Goal: Transaction & Acquisition: Purchase product/service

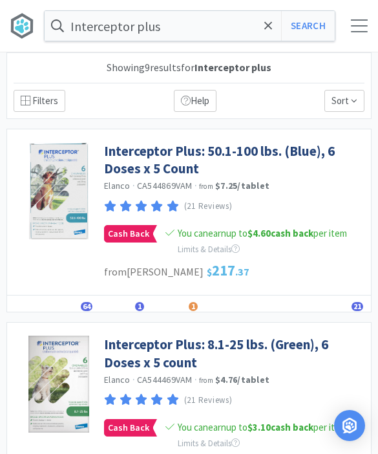
select select "2"
select select "1"
select select "2"
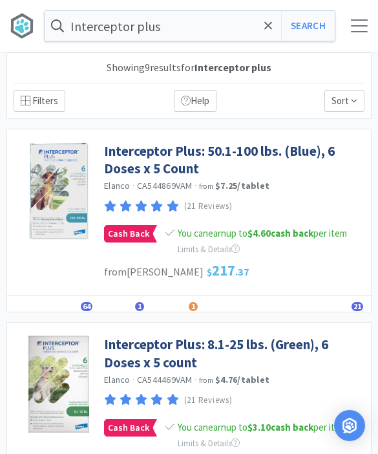
select select "1"
select select "2"
select select "1"
select select "2"
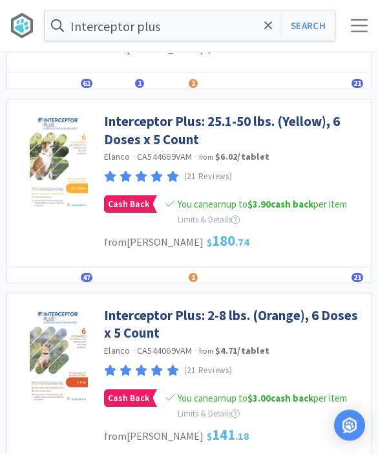
scroll to position [417, 0]
click at [315, 313] on link "Interceptor Plus: 2-8 lbs. (Orange), 6 Doses x 5 Count" at bounding box center [234, 324] width 260 height 36
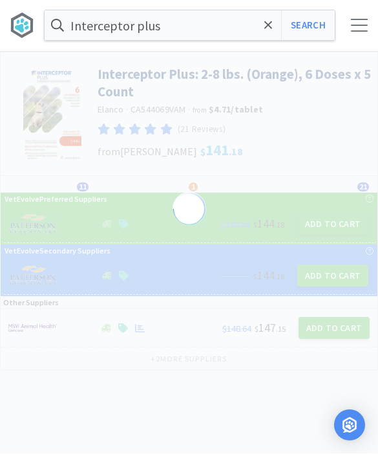
select select "155740"
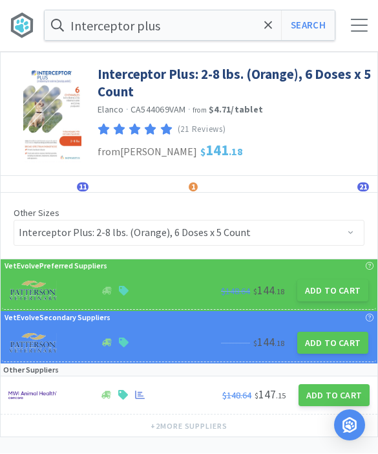
scroll to position [1, 0]
click at [343, 294] on button "Add to Cart" at bounding box center [332, 290] width 71 height 22
select select "1"
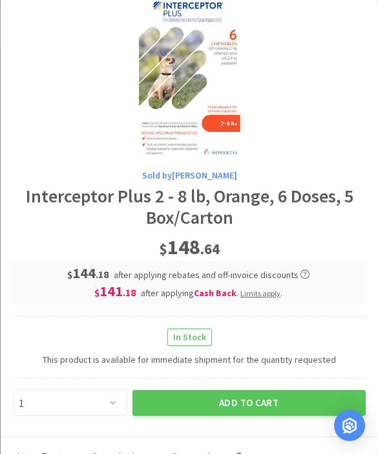
scroll to position [46, 0]
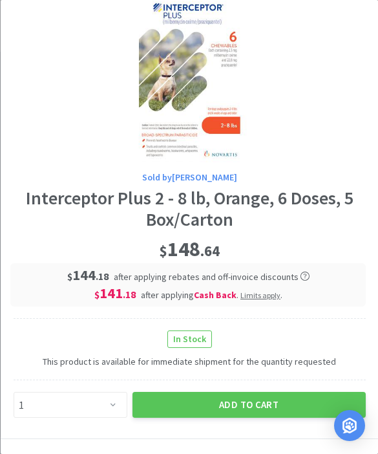
click at [271, 392] on button "Add to Cart" at bounding box center [248, 405] width 233 height 26
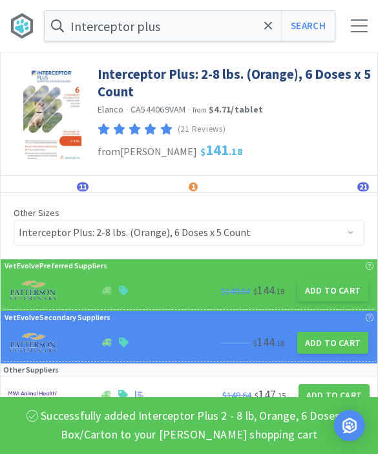
click at [269, 27] on icon at bounding box center [268, 25] width 8 height 8
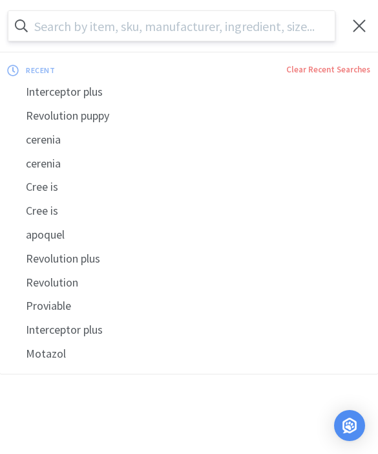
scroll to position [0, 0]
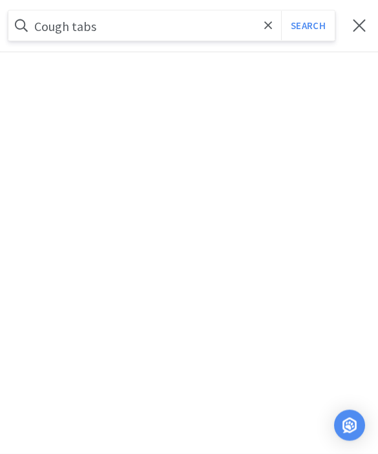
type input "Cough tabs"
click at [308, 25] on button "Search" at bounding box center [308, 26] width 54 height 30
select select "2"
select select "1"
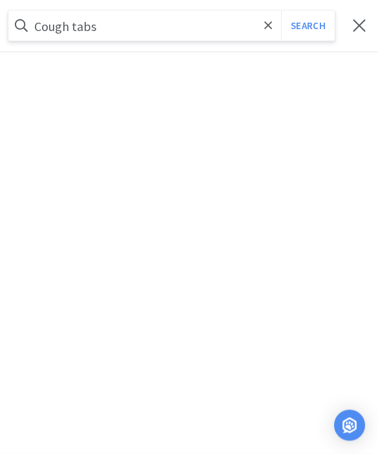
select select "1"
select select "2"
select select "1"
select select "2"
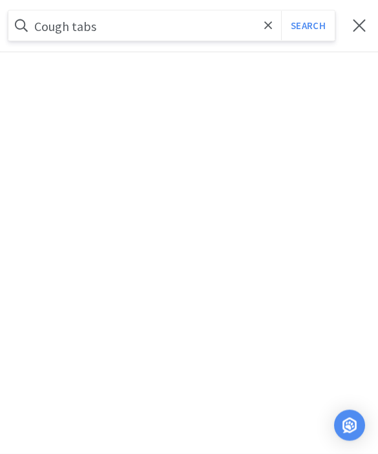
select select "1"
select select "2"
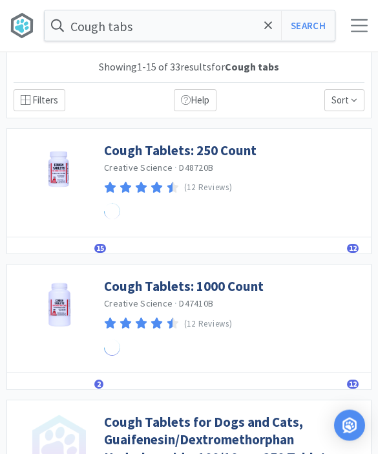
scroll to position [1, 0]
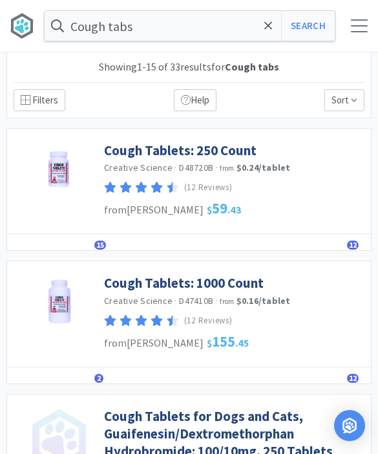
click at [236, 152] on link "Cough Tablets: 250 Count" at bounding box center [180, 150] width 153 height 17
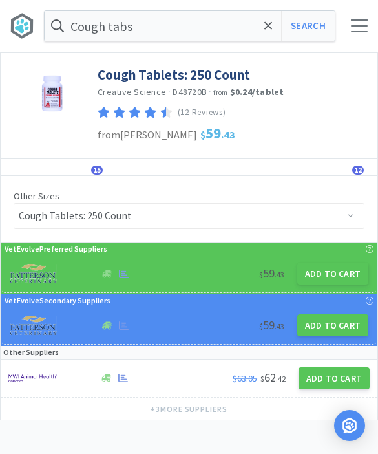
click at [344, 273] on button "Add to Cart" at bounding box center [332, 273] width 71 height 22
select select "1"
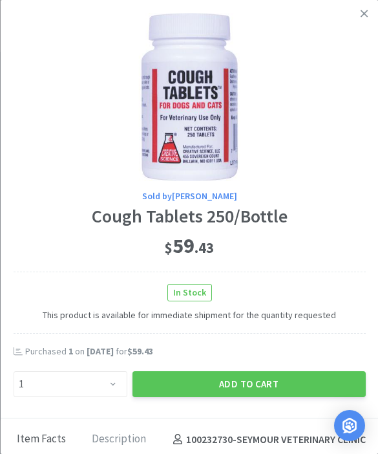
click at [255, 382] on button "Add to Cart" at bounding box center [248, 384] width 233 height 26
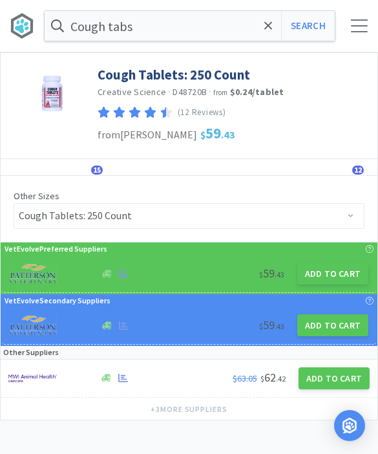
click at [271, 31] on icon at bounding box center [268, 25] width 8 height 13
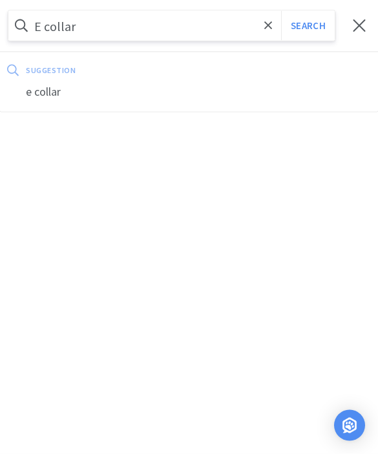
type input "E collar"
click at [308, 26] on button "Search" at bounding box center [308, 26] width 54 height 30
select select "2"
select select "1"
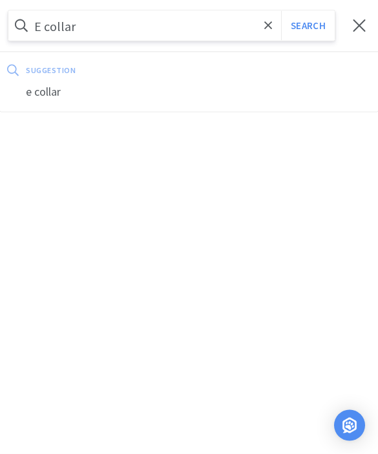
select select "1"
select select "2"
select select "1"
select select "2"
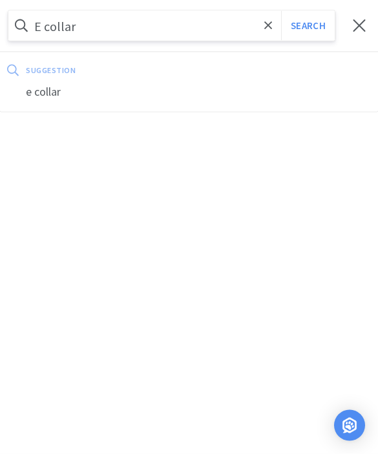
select select "1"
select select "2"
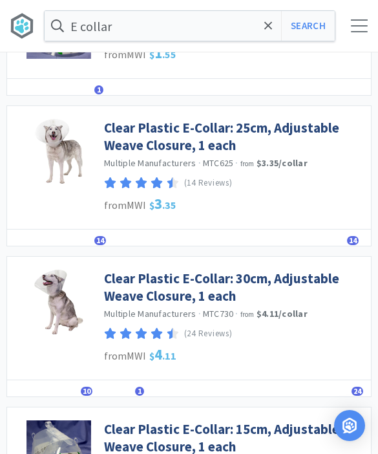
scroll to position [139, 0]
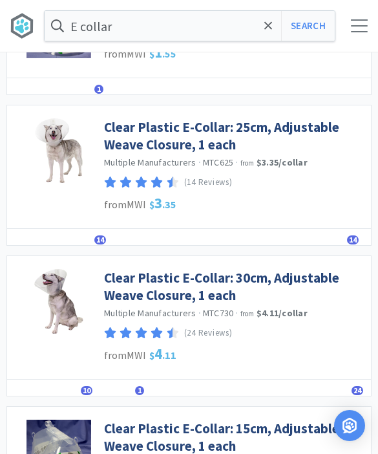
click at [313, 273] on link "Clear Plastic E-Collar: 30cm, Adjustable Weave Closure, 1 each" at bounding box center [234, 287] width 260 height 36
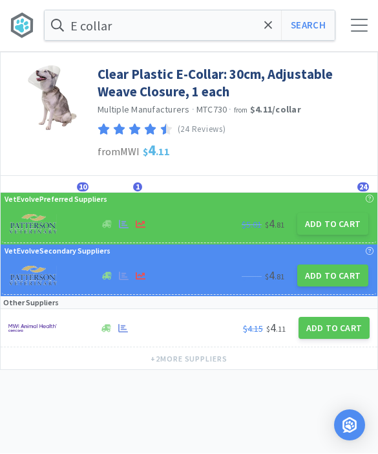
click at [336, 225] on button "Add to Cart" at bounding box center [332, 224] width 71 height 22
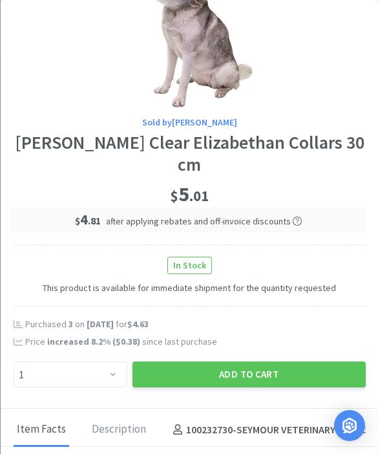
scroll to position [75, 0]
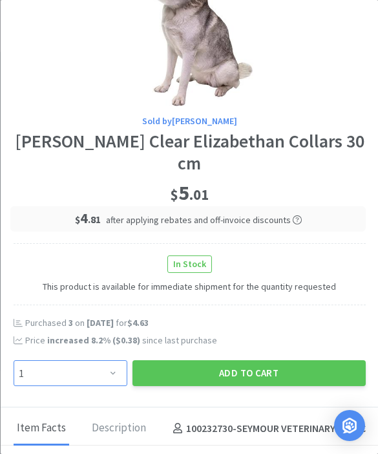
click at [115, 368] on select "Enter Quantity 1 2 3 4 5 6 7 8 9 10 11 12 13 14 15 16 17 18 19 20 Enter Quantity" at bounding box center [70, 373] width 114 height 26
select select "4"
click at [249, 371] on button "Add to Cart" at bounding box center [248, 373] width 233 height 26
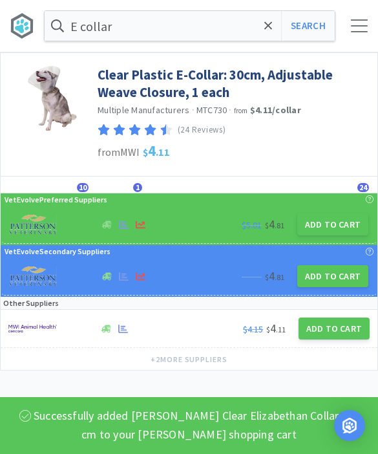
click at [271, 29] on icon at bounding box center [268, 25] width 8 height 8
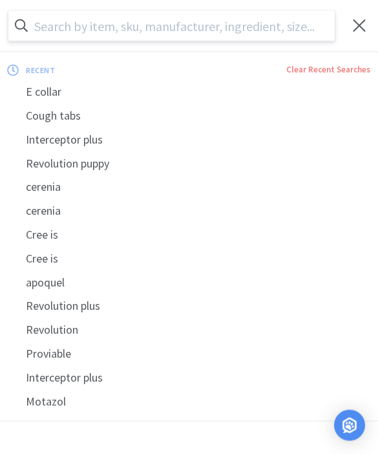
click at [103, 89] on div "E collar" at bounding box center [189, 92] width 378 height 24
select select "2"
select select "1"
select select "4"
select select "1"
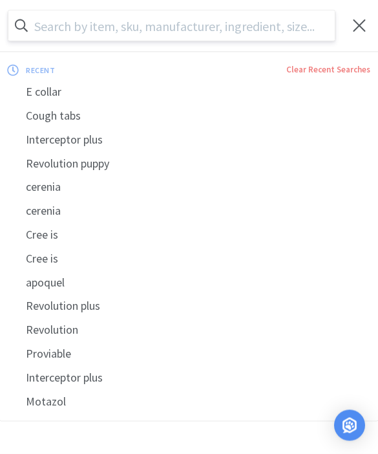
select select "1"
select select "2"
select select "1"
select select "2"
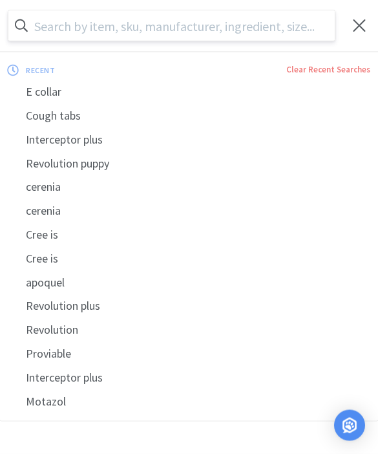
select select "1"
select select "2"
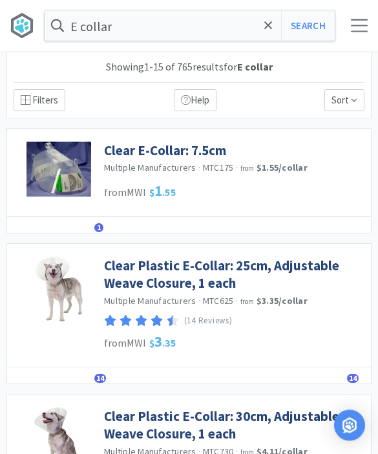
click at [174, 26] on input "E collar" at bounding box center [190, 26] width 290 height 30
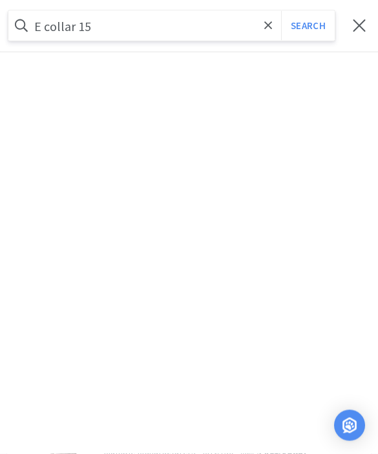
type input "E collar 15"
click at [308, 25] on button "Search" at bounding box center [308, 26] width 54 height 30
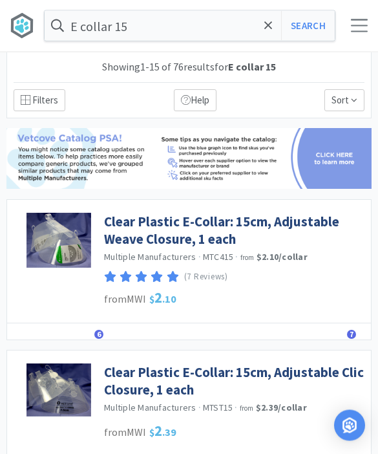
scroll to position [1, 0]
click at [308, 225] on link "Clear Plastic E-Collar: 15cm, Adjustable Weave Closure, 1 each" at bounding box center [234, 231] width 260 height 36
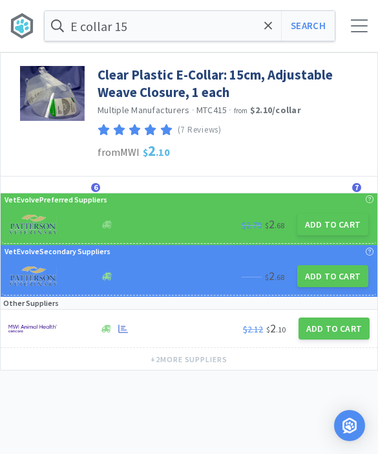
click at [327, 227] on button "Add to Cart" at bounding box center [332, 224] width 71 height 22
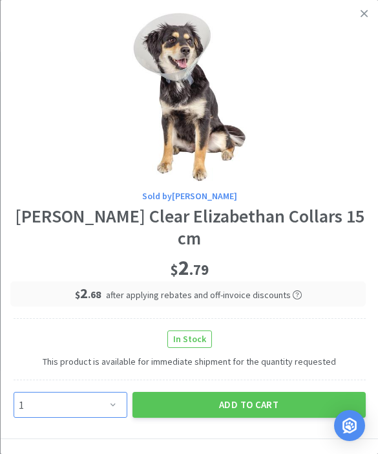
click at [116, 403] on select "Enter Quantity 1 2 3 4 5 6 7 8 9 10 11 12 13 14 15 16 17 18 19 20 Enter Quantity" at bounding box center [70, 405] width 114 height 26
select select "5"
click at [259, 408] on button "Add to Cart" at bounding box center [248, 405] width 233 height 26
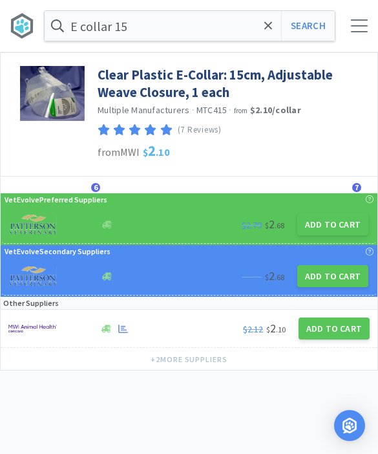
click at [263, 30] on span at bounding box center [268, 25] width 15 height 27
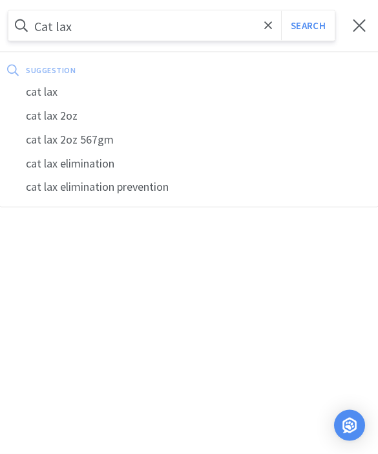
type input "Cat lax"
click at [308, 26] on button "Search" at bounding box center [308, 26] width 54 height 30
select select "2"
select select "1"
select select "5"
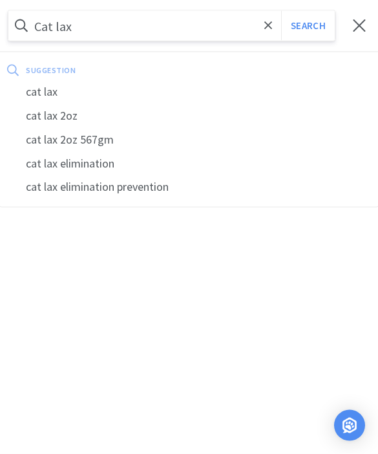
select select "4"
select select "1"
select select "2"
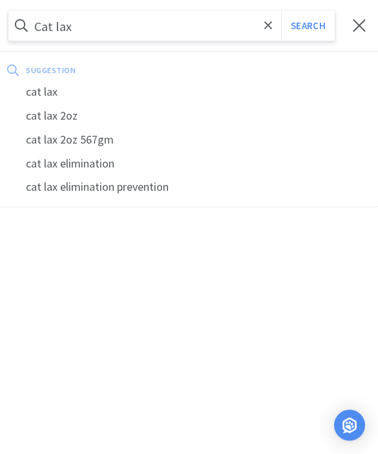
select select "1"
select select "2"
select select "1"
select select "2"
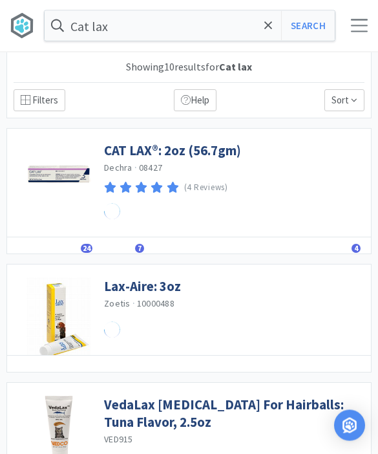
scroll to position [1, 0]
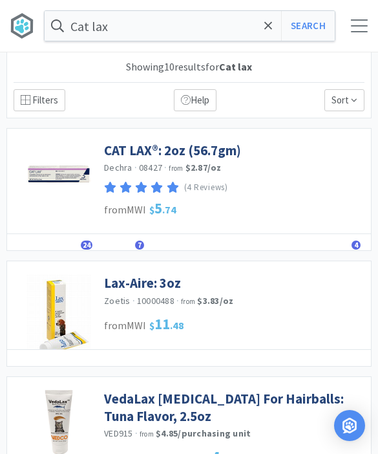
click at [202, 152] on link "CAT LAX®: 2oz (56.7gm)" at bounding box center [172, 150] width 137 height 17
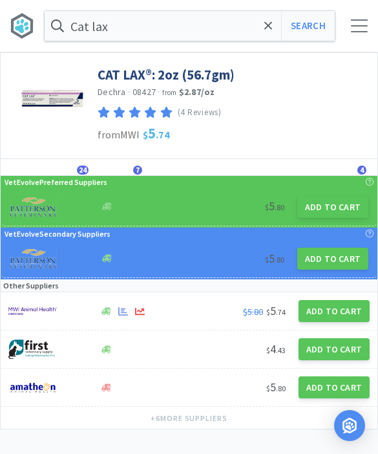
click at [333, 209] on button "Add to Cart" at bounding box center [332, 207] width 71 height 22
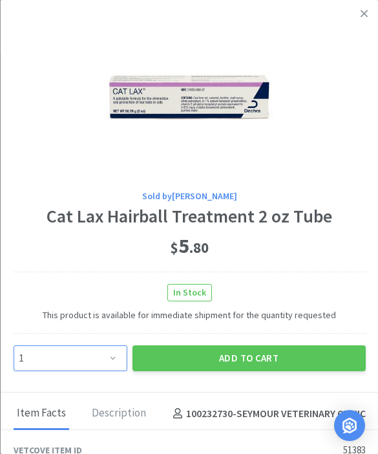
click at [117, 345] on select "Enter Quantity 1 2 3 4 5 6 7 8 9 10 11 12 13 14 15 16 17 18 19 20 Enter Quantity" at bounding box center [70, 358] width 114 height 26
select select "3"
click at [271, 345] on button "Add to Cart" at bounding box center [248, 358] width 233 height 26
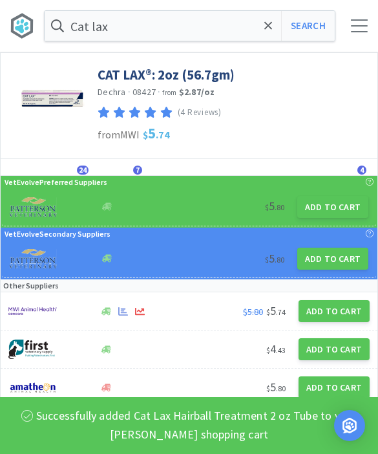
click at [253, 25] on input "Cat lax" at bounding box center [190, 26] width 290 height 30
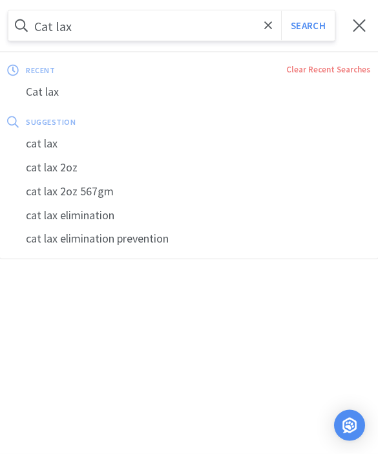
click at [271, 23] on icon at bounding box center [268, 25] width 8 height 8
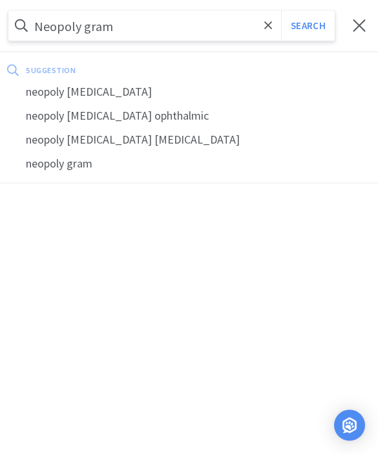
click at [98, 89] on div "neopoly [MEDICAL_DATA]" at bounding box center [189, 92] width 378 height 24
type input "neopoly [MEDICAL_DATA]"
select select "2"
select select "3"
select select "1"
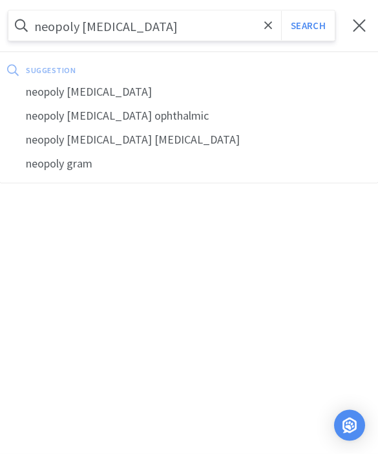
select select "5"
select select "4"
select select "1"
select select "2"
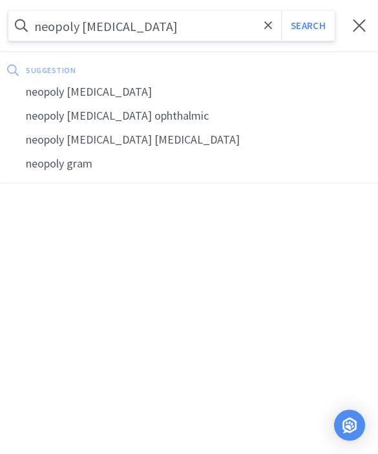
select select "2"
select select "1"
select select "2"
select select "1"
select select "2"
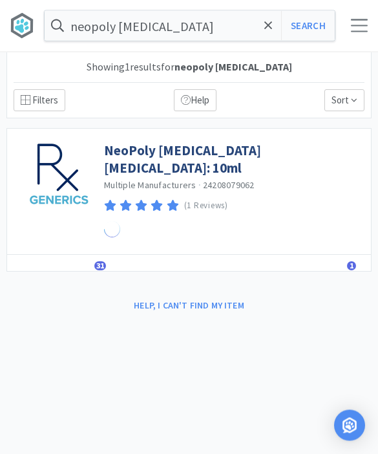
scroll to position [1, 0]
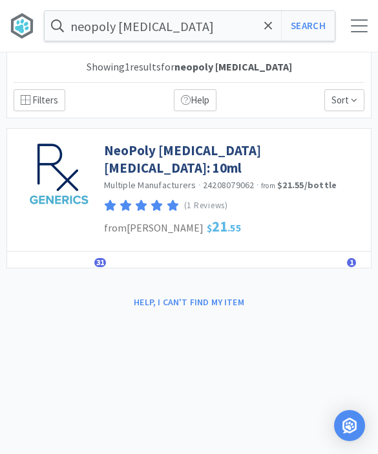
click at [295, 154] on link "NeoPoly [MEDICAL_DATA] [MEDICAL_DATA]: 10ml" at bounding box center [234, 160] width 260 height 36
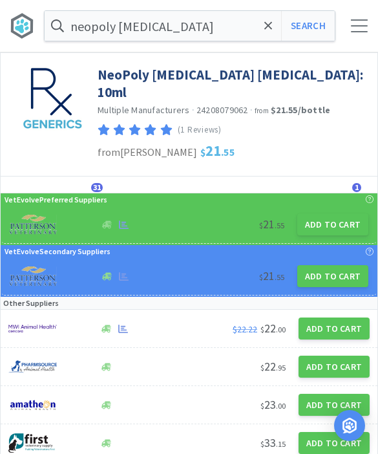
click at [322, 213] on button "Add to Cart" at bounding box center [332, 224] width 71 height 22
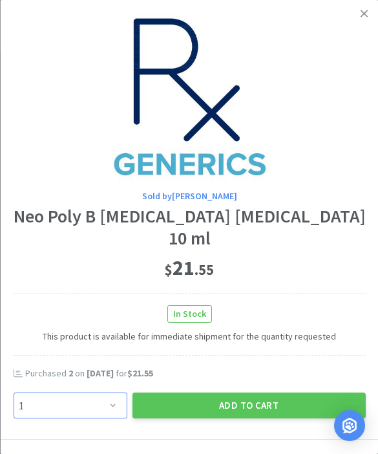
click at [120, 399] on select "Enter Quantity 1 2 3 4 5 6 7 8 9 10 11 12 13 14 15 16 17 18 19 20 Enter Quantity" at bounding box center [70, 405] width 114 height 26
select select "2"
click at [255, 400] on button "Add to Cart" at bounding box center [248, 405] width 233 height 26
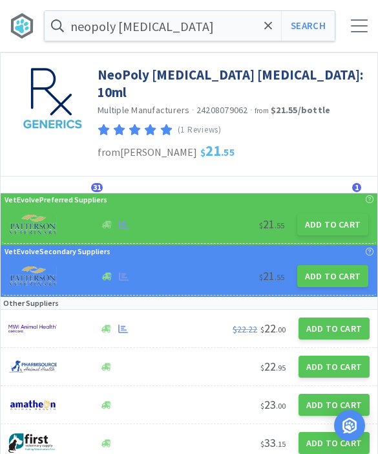
click at [339, 219] on button "Add to Cart" at bounding box center [332, 224] width 71 height 22
select select "1"
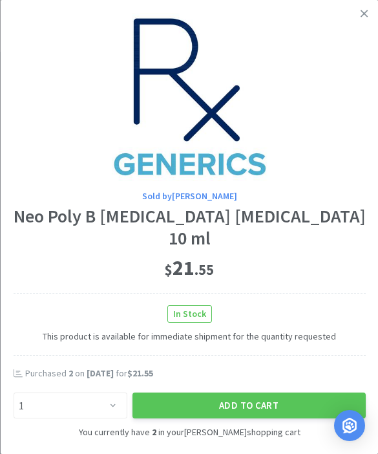
click at [363, 17] on icon at bounding box center [364, 14] width 7 height 12
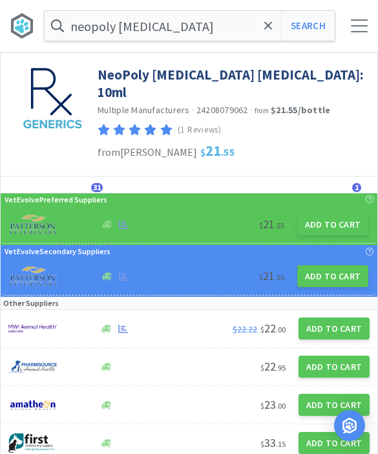
click at [266, 28] on icon at bounding box center [268, 25] width 8 height 8
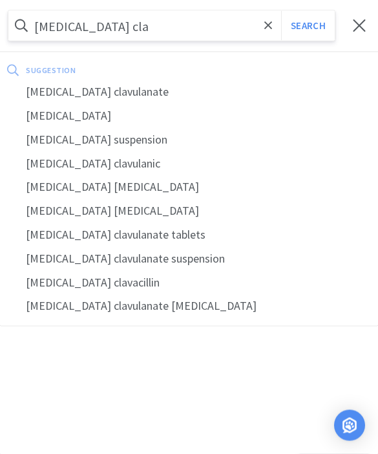
click at [122, 90] on div "[MEDICAL_DATA] clavulanate" at bounding box center [189, 92] width 378 height 24
type input "[MEDICAL_DATA] clavulanate"
select select "2"
select select "3"
select select "1"
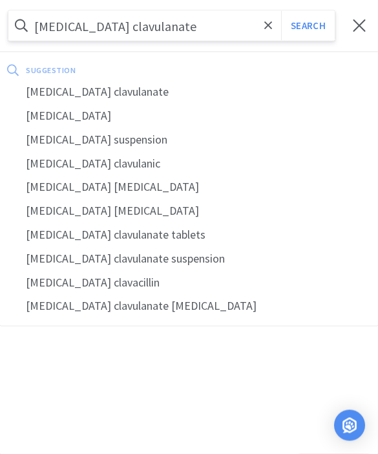
select select "5"
select select "4"
select select "1"
select select "2"
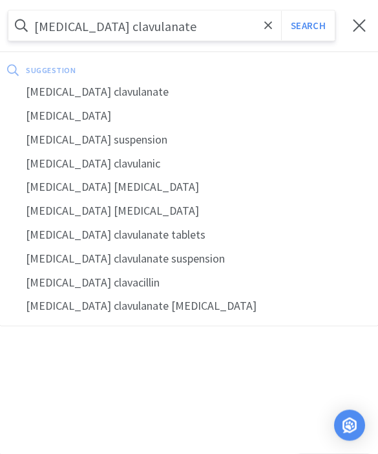
select select "2"
select select "1"
select select "2"
select select "1"
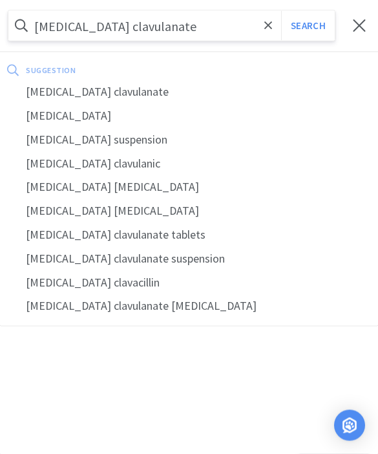
select select "2"
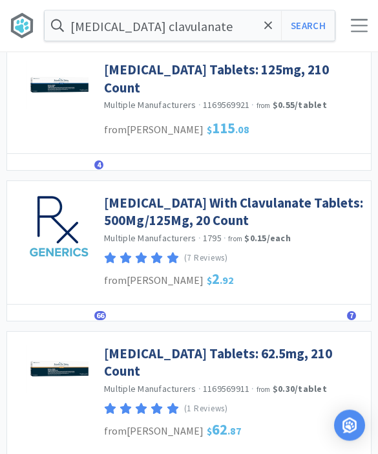
scroll to position [484, 0]
click at [259, 229] on link "[MEDICAL_DATA] With Clavulanate Tablets: 500Mg/125Mg, 20 Count" at bounding box center [234, 212] width 260 height 36
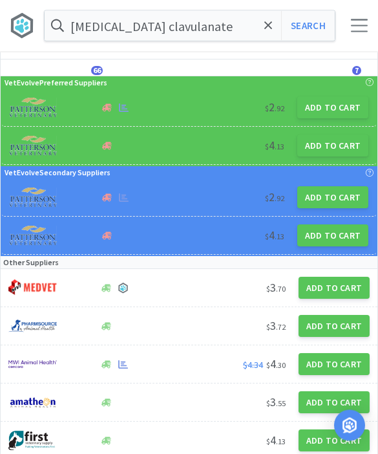
scroll to position [117, 0]
click at [330, 359] on button "Add to Cart" at bounding box center [334, 364] width 71 height 22
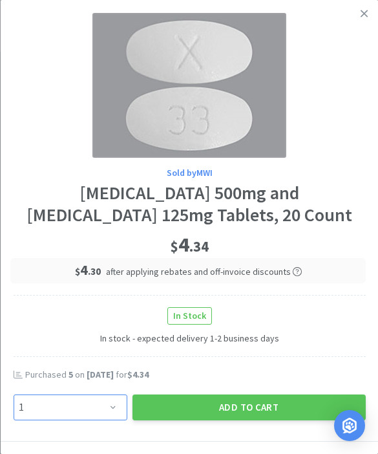
click at [99, 399] on select "Enter Quantity 1 2 3 4 5 6 7 8 9 10 11 12 13 14 15 16 17 18 19 20 Enter Quantity" at bounding box center [70, 407] width 114 height 26
select select "4"
click at [272, 412] on button "Add to Cart" at bounding box center [248, 407] width 233 height 26
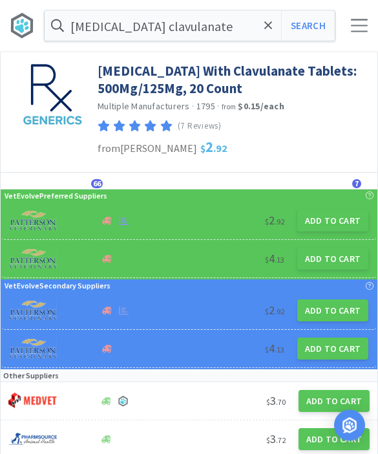
scroll to position [0, 0]
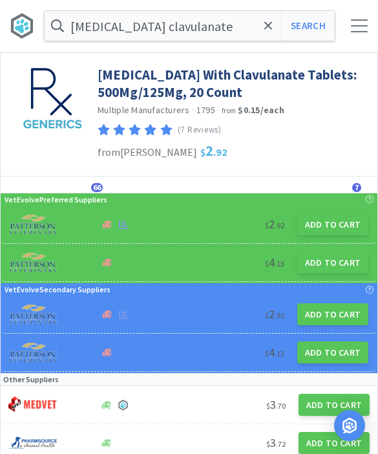
click at [271, 29] on icon at bounding box center [268, 25] width 8 height 8
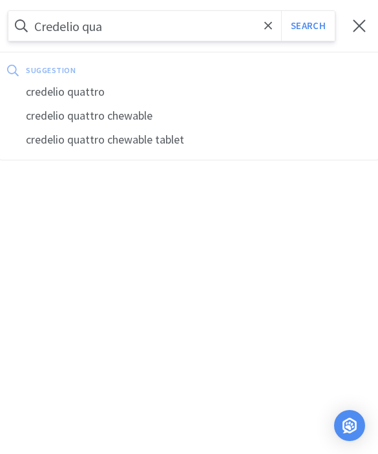
type input "Credelio qua"
click at [87, 90] on div "credelio quattro" at bounding box center [189, 92] width 378 height 24
select select "4"
select select "2"
select select "3"
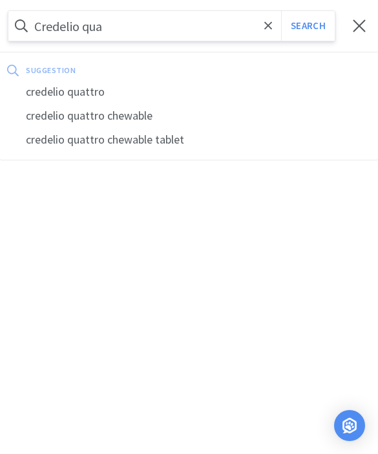
select select "1"
select select "5"
select select "4"
select select "1"
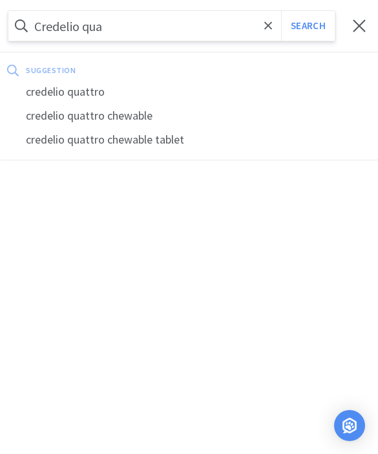
select select "2"
select select "1"
select select "2"
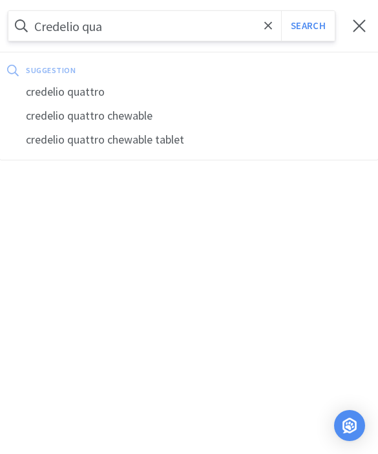
select select "1"
select select "2"
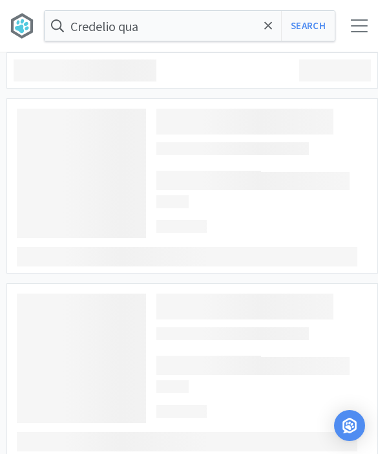
type input "credelio quattro"
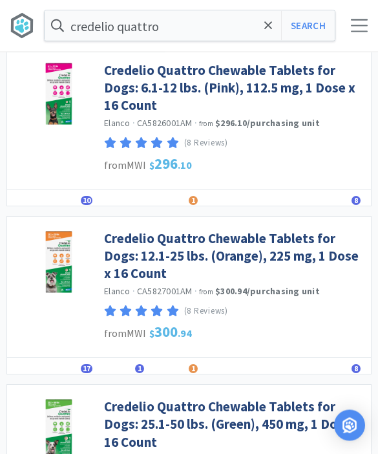
scroll to position [1439, 0]
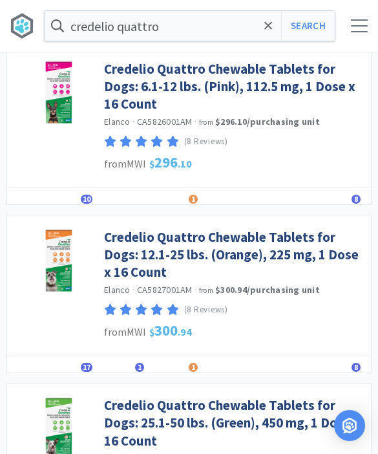
click at [321, 247] on link "Credelio Quattro Chewable Tablets for Dogs: 12.1-25 lbs. (Orange), 225 mg, 1 Do…" at bounding box center [234, 254] width 260 height 53
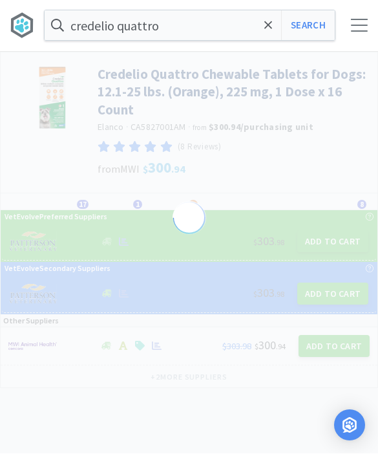
scroll to position [1, 0]
select select "822096"
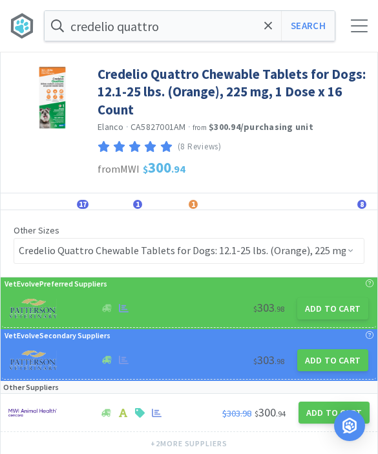
click at [329, 312] on button "Add to Cart" at bounding box center [332, 308] width 71 height 22
select select "1"
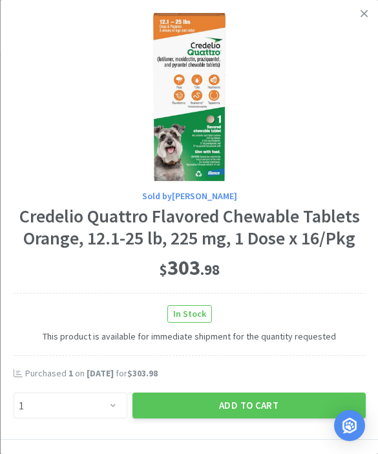
click at [248, 408] on button "Add to Cart" at bounding box center [248, 405] width 233 height 26
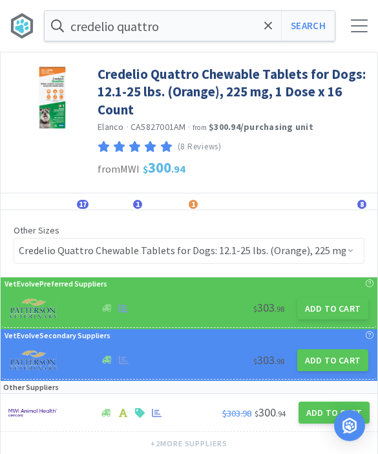
click at [352, 36] on div "credelio quattro Search Orders Shopping Discuss Discuss 16 16" at bounding box center [189, 26] width 378 height 52
click at [360, 30] on div at bounding box center [359, 25] width 17 height 13
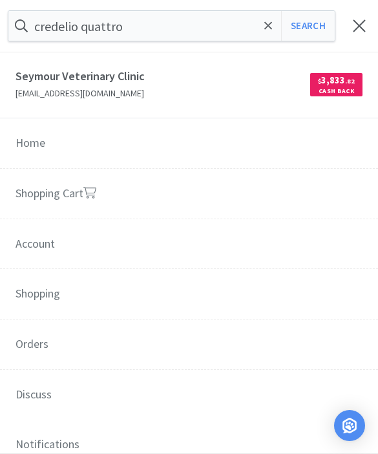
click at [117, 195] on link "Shopping Cart" at bounding box center [189, 194] width 378 height 51
select select "1"
select select "2"
select select "4"
select select "2"
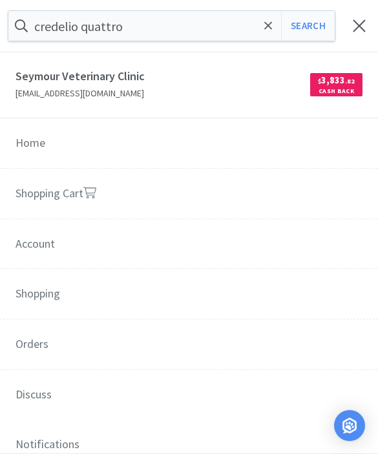
select select "3"
select select "1"
select select "5"
select select "4"
select select "1"
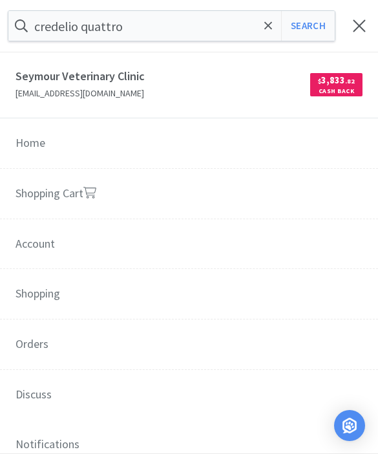
select select "1"
select select "2"
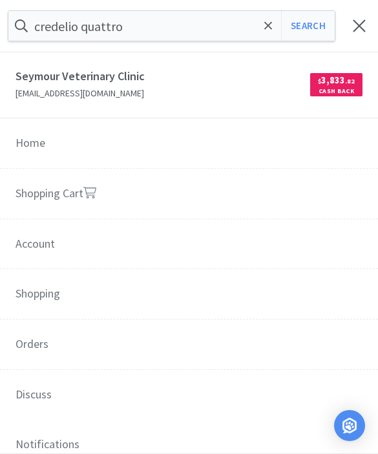
select select "1"
select select "2"
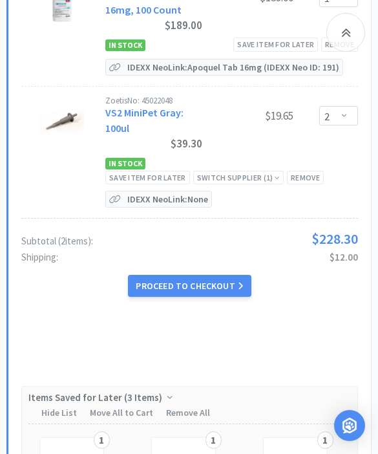
scroll to position [618, 0]
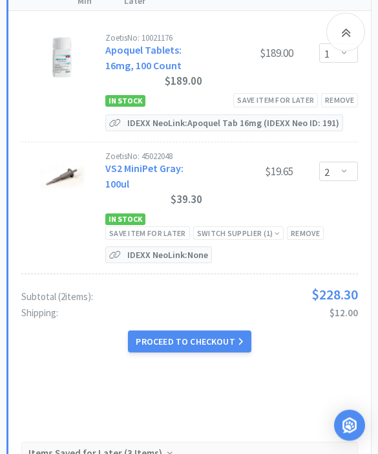
click at [171, 229] on div "Save item for later" at bounding box center [147, 234] width 85 height 14
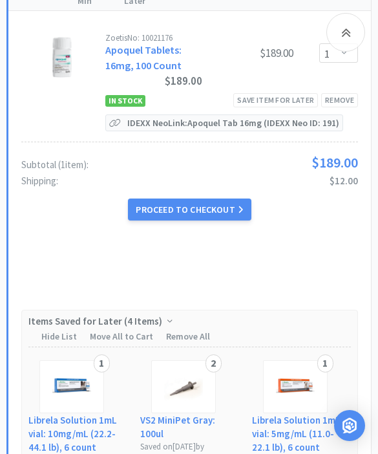
click at [286, 100] on div "Save item for later" at bounding box center [275, 100] width 85 height 14
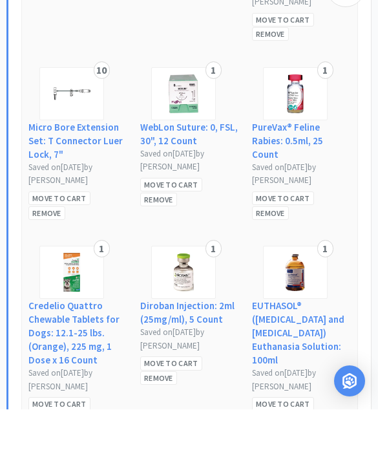
scroll to position [5651, 0]
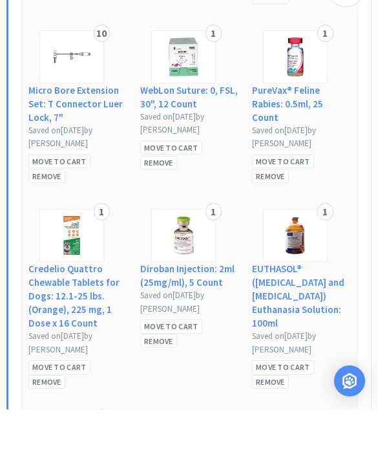
click at [54, 419] on div "Remove" at bounding box center [46, 426] width 37 height 14
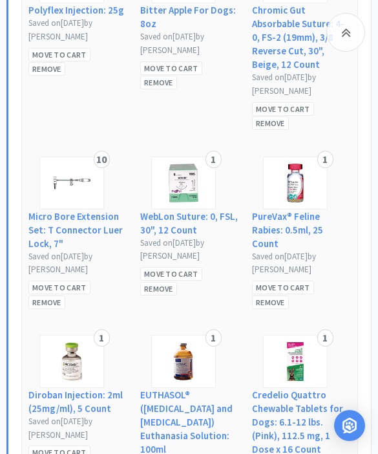
scroll to position [5560, 0]
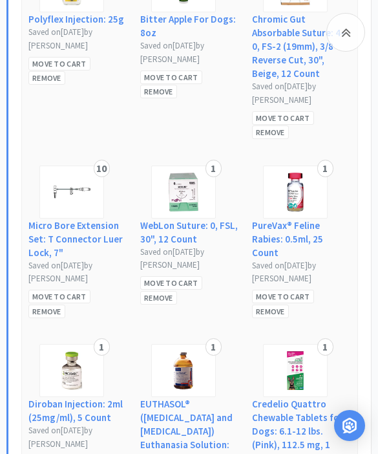
click at [271, 304] on div "Remove" at bounding box center [270, 311] width 37 height 14
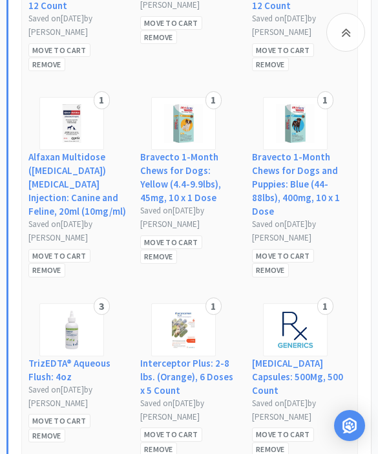
scroll to position [5033, 0]
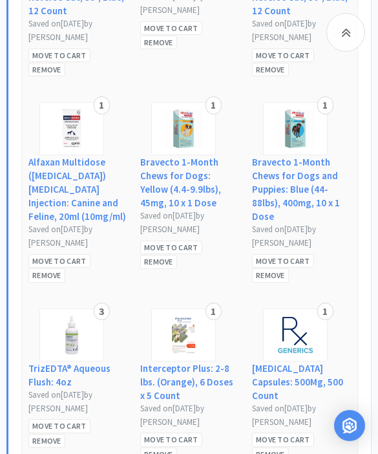
click at [49, 268] on div "Remove" at bounding box center [46, 275] width 37 height 14
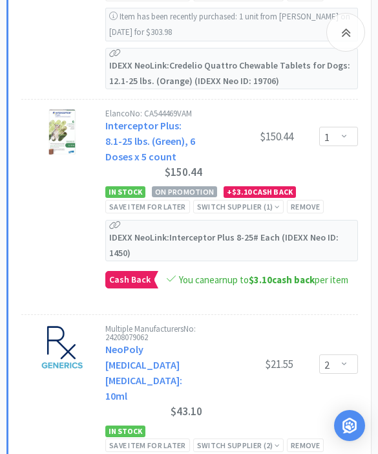
scroll to position [3473, 0]
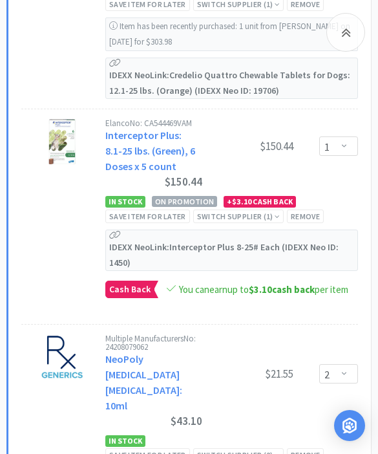
click at [147, 209] on div "Save item for later" at bounding box center [147, 216] width 85 height 14
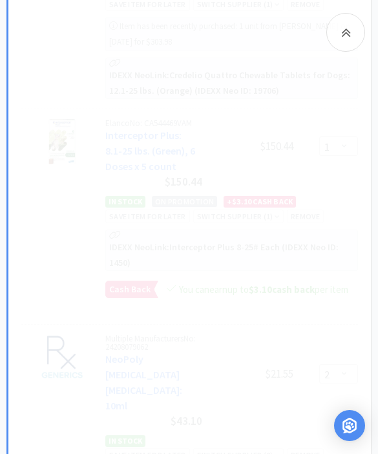
select select "2"
select select "1"
select select "2"
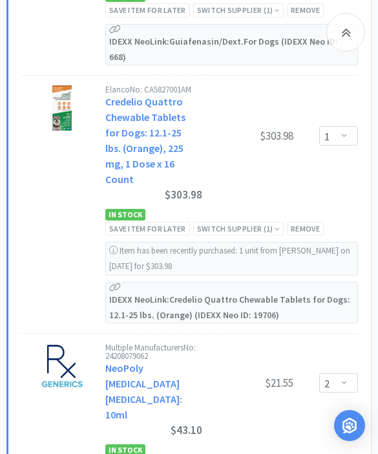
scroll to position [3237, 0]
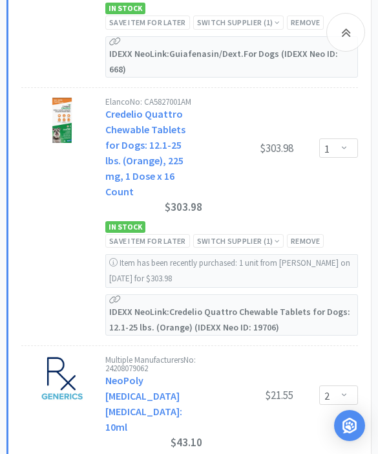
click at [168, 234] on div "Save item for later" at bounding box center [147, 241] width 85 height 14
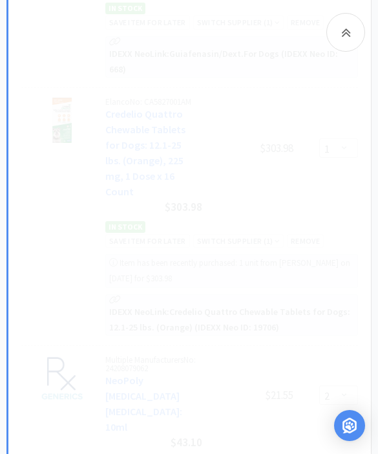
select select "2"
select select "1"
select select "2"
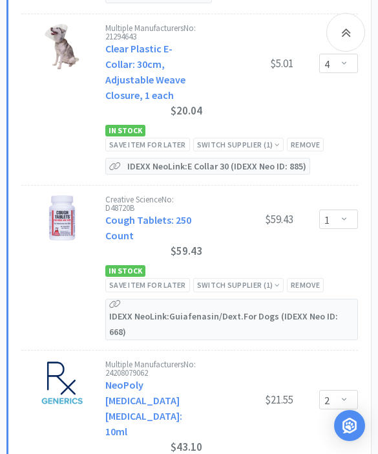
scroll to position [2973, 0]
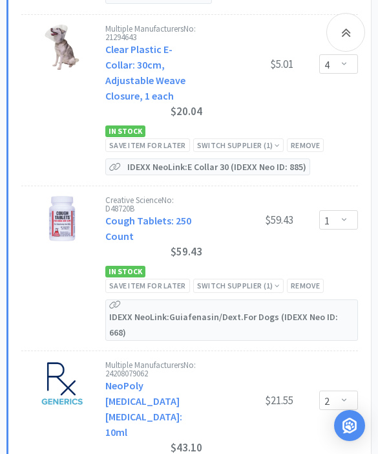
click at [165, 292] on div "Save item for later" at bounding box center [147, 286] width 85 height 14
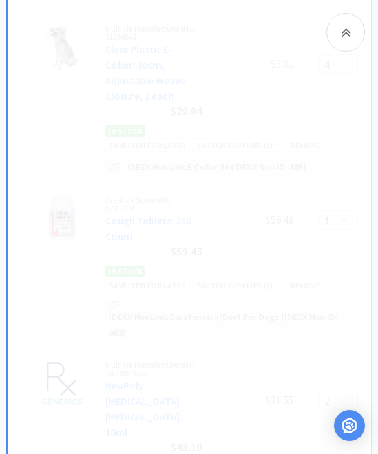
select select "2"
select select "1"
select select "2"
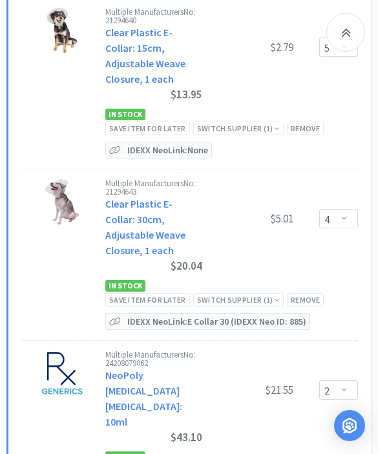
scroll to position [2816, 0]
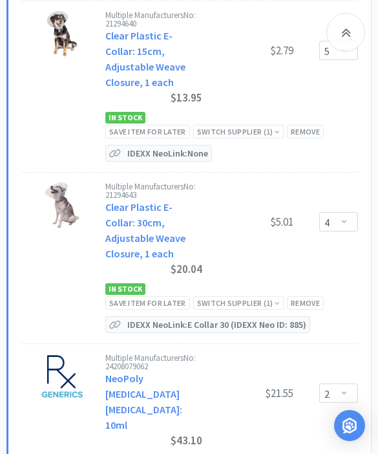
click at [169, 310] on div "Save item for later" at bounding box center [147, 303] width 85 height 14
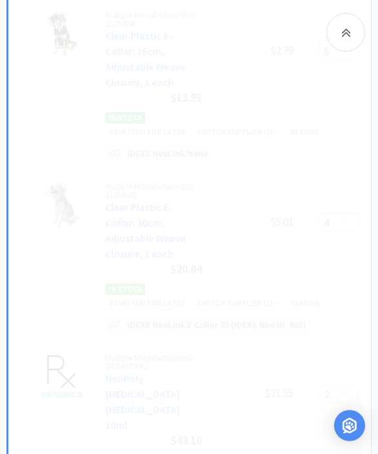
select select "2"
select select "1"
select select "2"
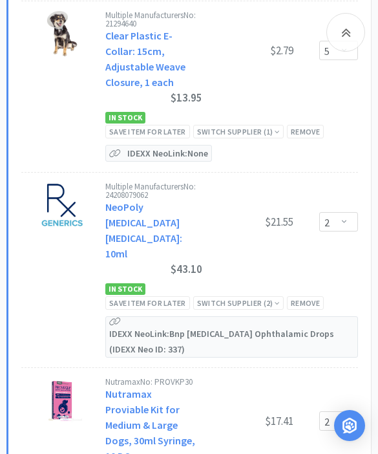
click at [169, 128] on div "Save item for later" at bounding box center [147, 132] width 85 height 14
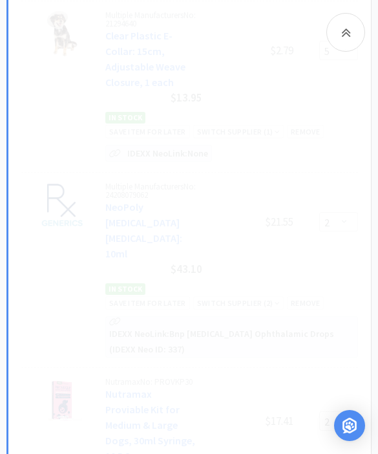
select select "2"
select select "1"
select select "2"
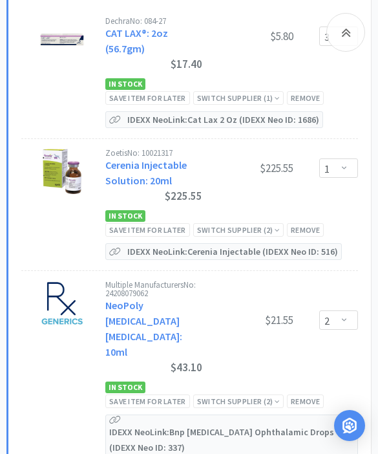
scroll to position [2545, 0]
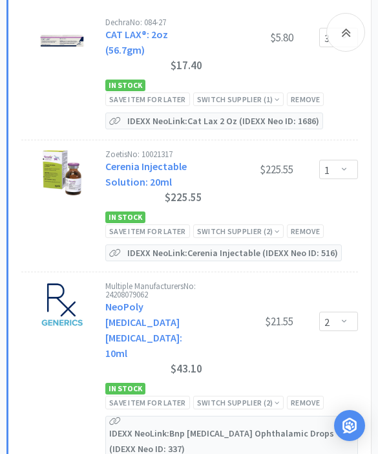
click at [169, 222] on div "In Stock Save item for later Switch Supplier ( 2 ) Remove" at bounding box center [231, 223] width 253 height 29
click at [160, 233] on div "Save item for later" at bounding box center [147, 231] width 85 height 14
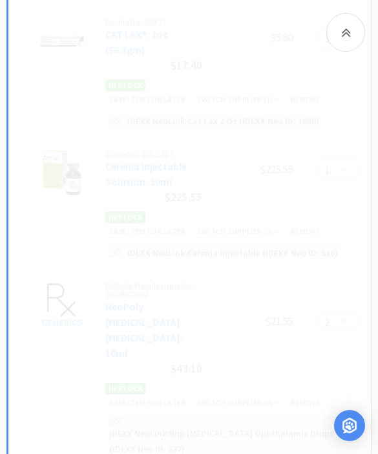
select select "2"
select select "1"
select select "2"
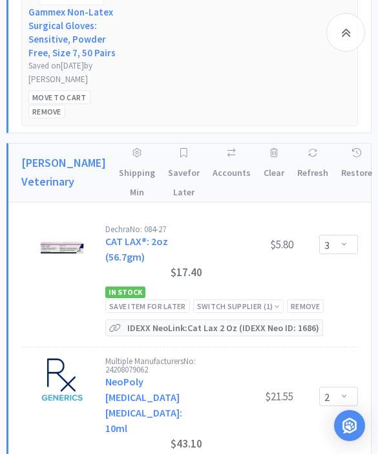
scroll to position [2336, 0]
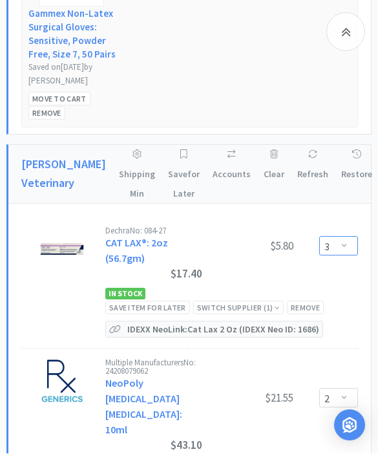
click at [340, 251] on select "Enter Quantity 1 2 3 4 5 6 7 8 9 10 11 12 13 14 15 16 17 18 19 20 Enter Quantity" at bounding box center [338, 246] width 39 height 19
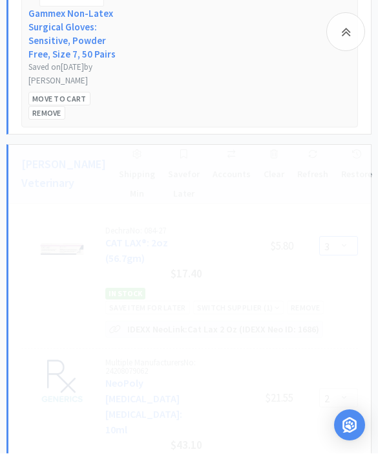
select select "2"
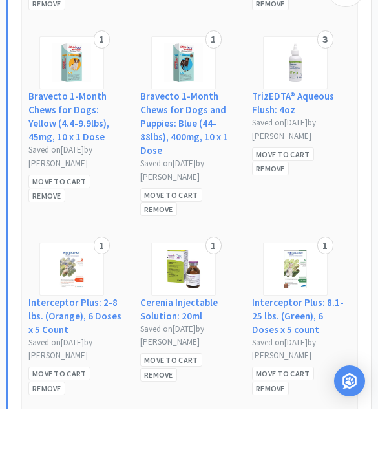
scroll to position [3951, 0]
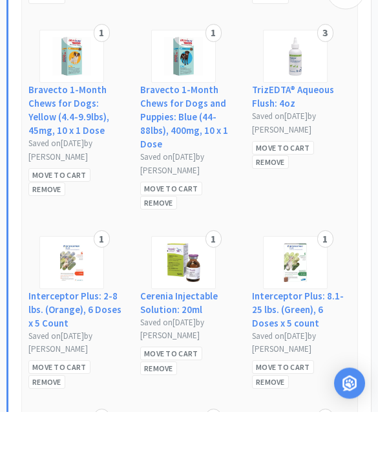
click at [189, 389] on div "Move to Cart" at bounding box center [171, 396] width 62 height 14
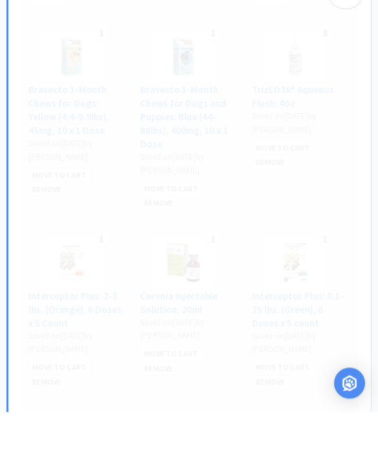
select select "2"
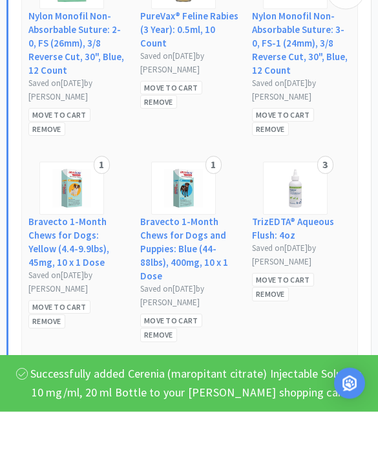
select select "1"
select select "2"
select select "1"
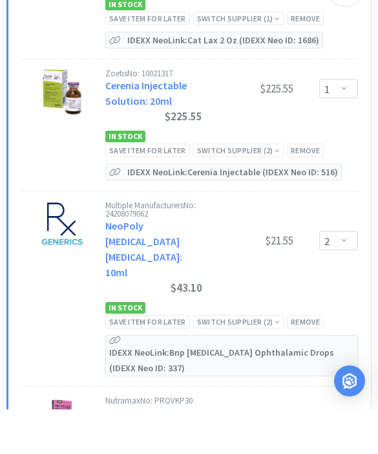
scroll to position [2584, 0]
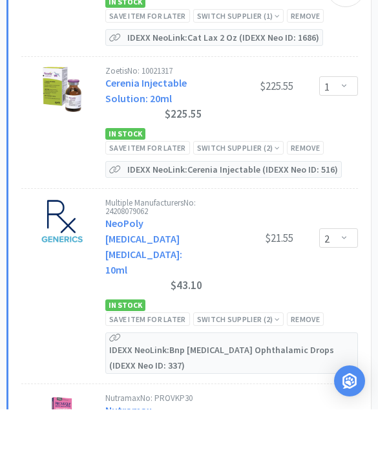
click at [161, 357] on div "Save item for later" at bounding box center [147, 364] width 85 height 14
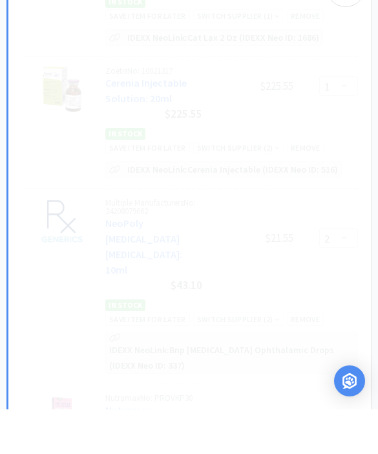
select select "1"
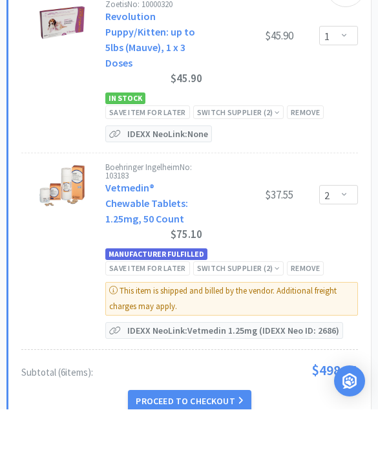
scroll to position [3142, 0]
click at [350, 229] on select "Enter Quantity 1 2 3 4 5 6 7 8 9 10 11 12 13 14 15 16 17 18 19 20 Enter Quantity" at bounding box center [338, 238] width 39 height 19
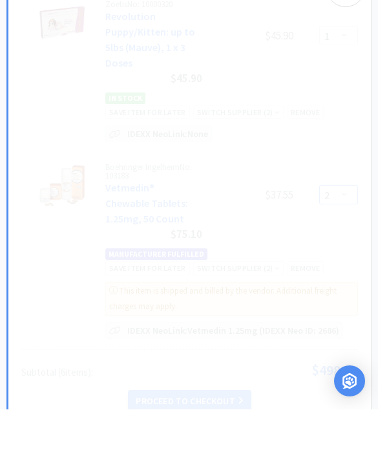
select select "1"
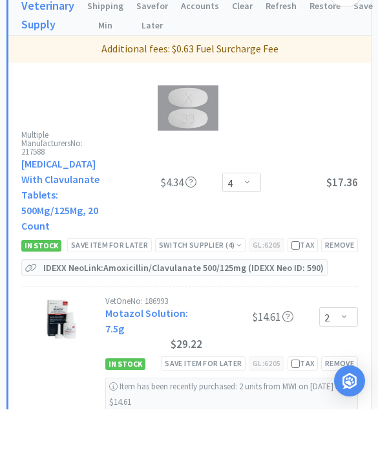
scroll to position [1199, 0]
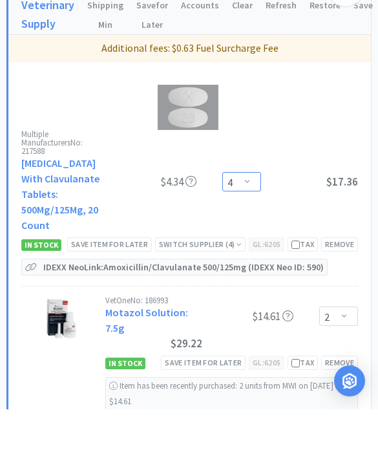
click at [242, 216] on select "Enter Quantity 1 2 3 4 5 6 7 8 9 10 11 12 13 14 15 16 17 18 19 20 Enter Quantity" at bounding box center [241, 225] width 39 height 19
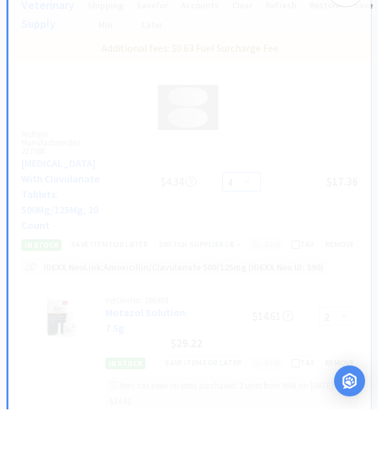
select select "2"
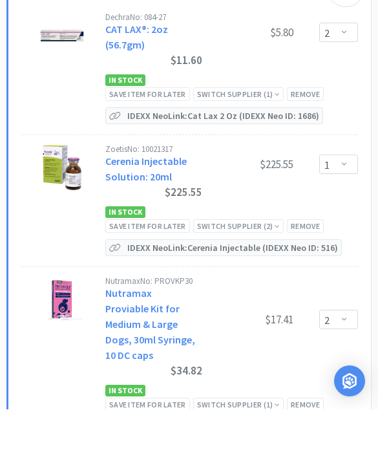
scroll to position [2592, 0]
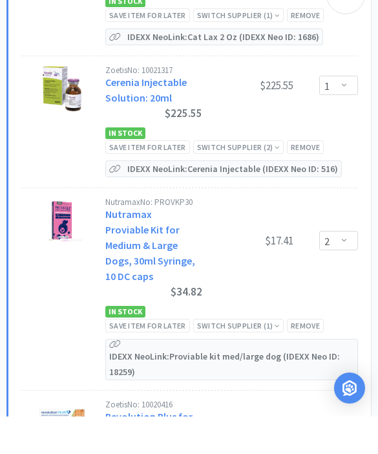
click at [165, 356] on div "Save item for later" at bounding box center [147, 363] width 85 height 14
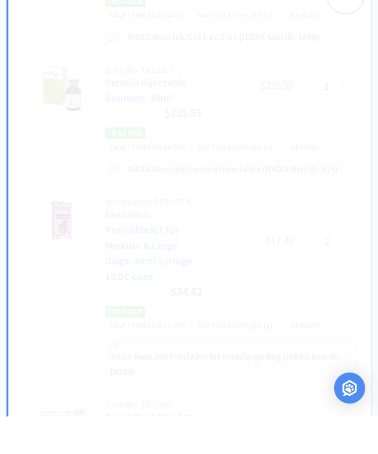
select select "1"
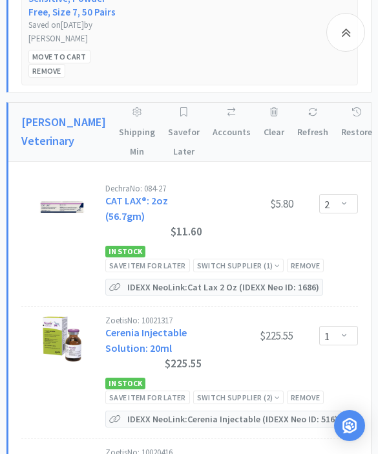
scroll to position [2375, 0]
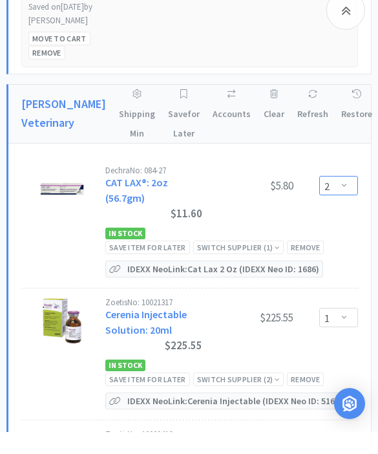
click at [345, 198] on select "Enter Quantity 1 2 3 4 5 6 7 8 9 10 11 12 13 14 15 16 17 18 19 20 Enter Quantity" at bounding box center [338, 207] width 39 height 19
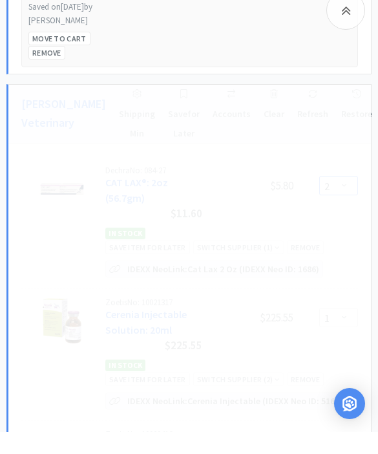
select select "1"
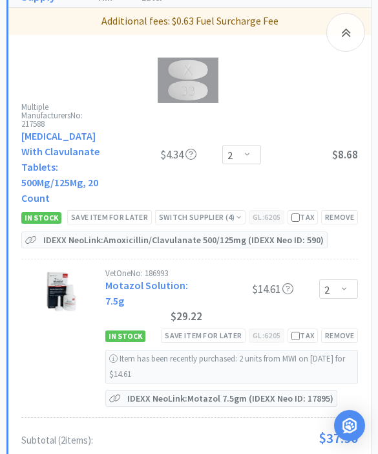
scroll to position [1263, 0]
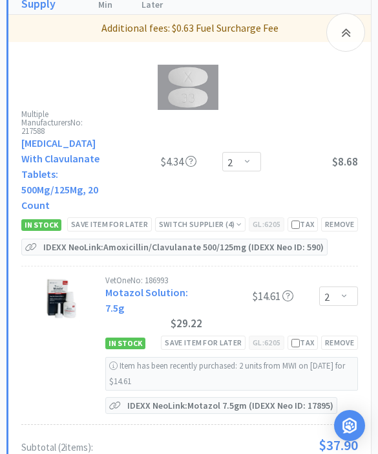
click at [124, 224] on div "Save item for later" at bounding box center [109, 224] width 85 height 14
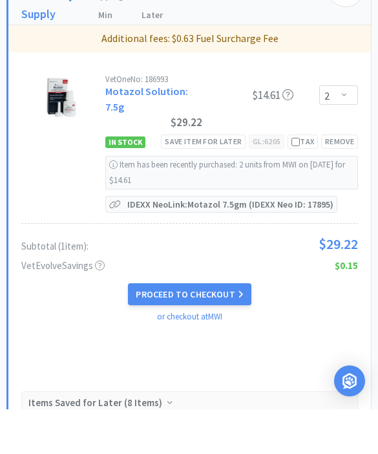
scroll to position [1212, 0]
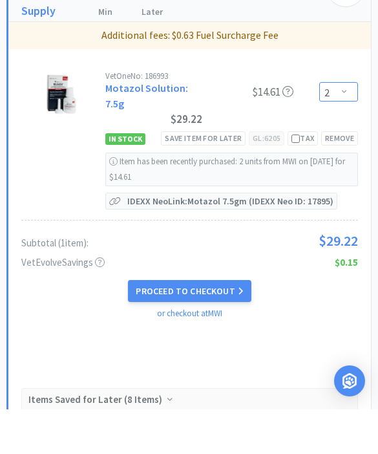
click at [347, 127] on select "Enter Quantity 1 2 3 4 5 6 7 8 9 10 11 12 13 14 15 16 17 18 19 20 Enter Quantity" at bounding box center [338, 136] width 39 height 19
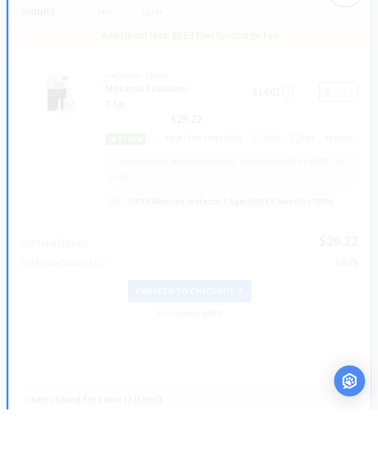
select select "1"
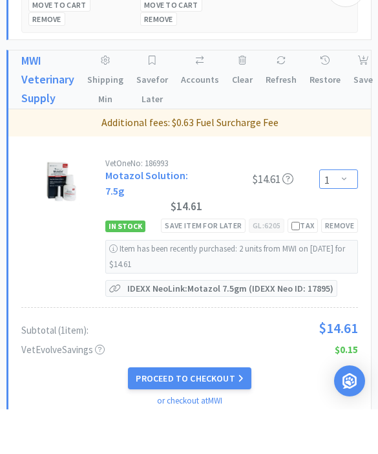
scroll to position [1129, 0]
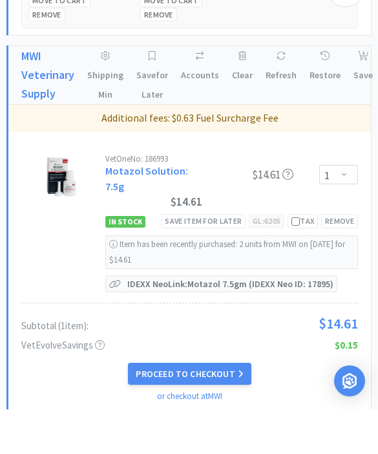
click at [220, 259] on div "Save item for later" at bounding box center [203, 266] width 85 height 14
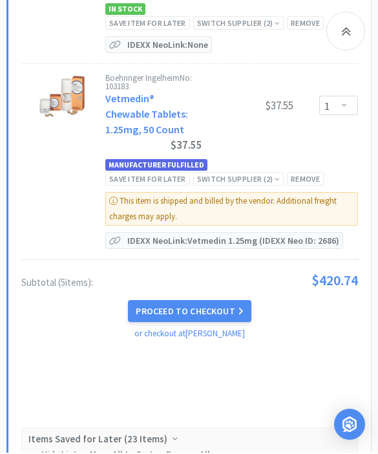
click at [222, 317] on button "Proceed to Checkout" at bounding box center [189, 312] width 123 height 22
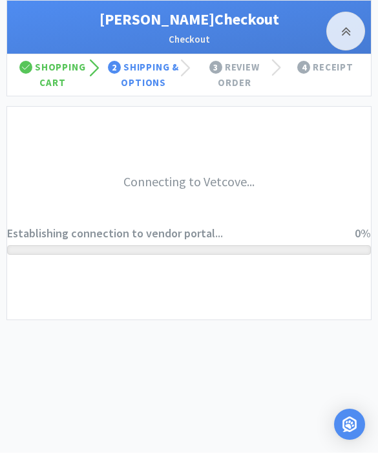
scroll to position [473, 0]
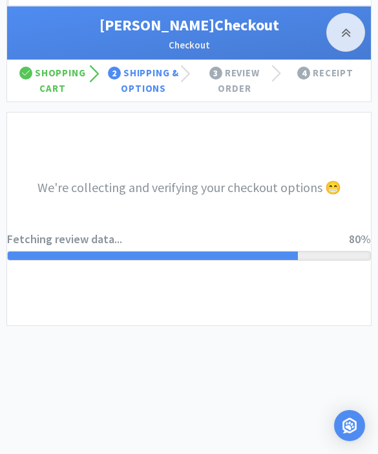
select select "1"
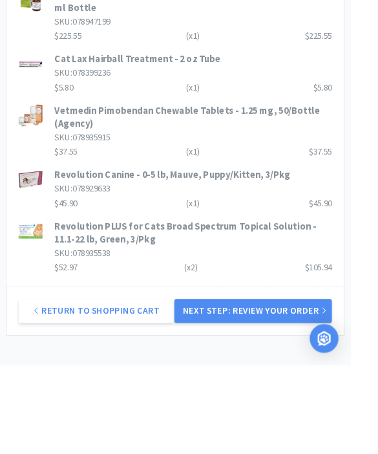
scroll to position [1432, 0]
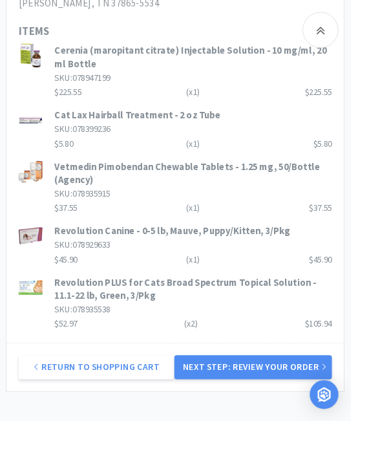
click at [329, 385] on button "Next Step: Review Your Order" at bounding box center [273, 396] width 170 height 26
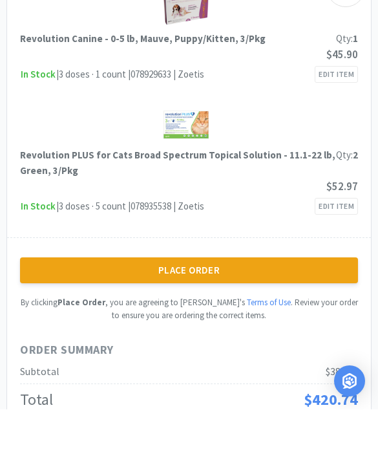
scroll to position [1419, 0]
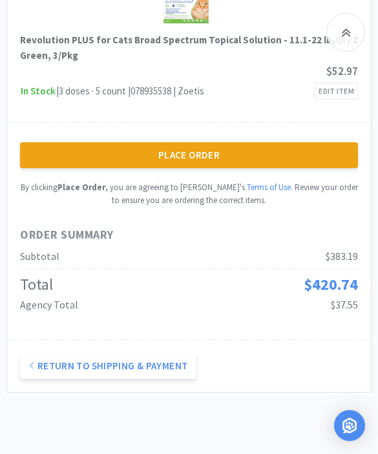
click at [340, 142] on button "Place Order" at bounding box center [189, 155] width 338 height 26
